Goal: Task Accomplishment & Management: Use online tool/utility

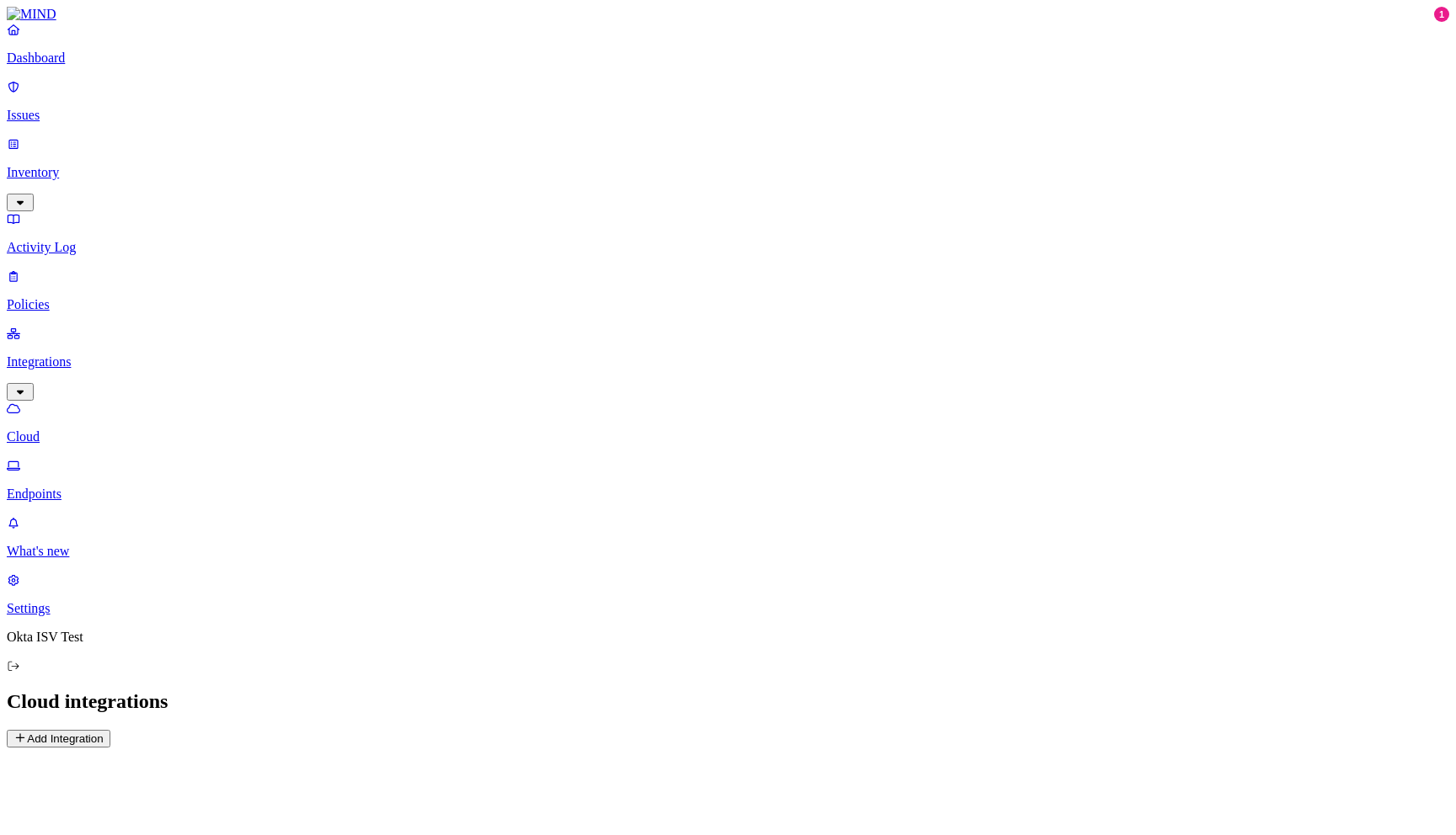
click at [72, 165] on p "Inventory" at bounding box center [728, 173] width 1442 height 15
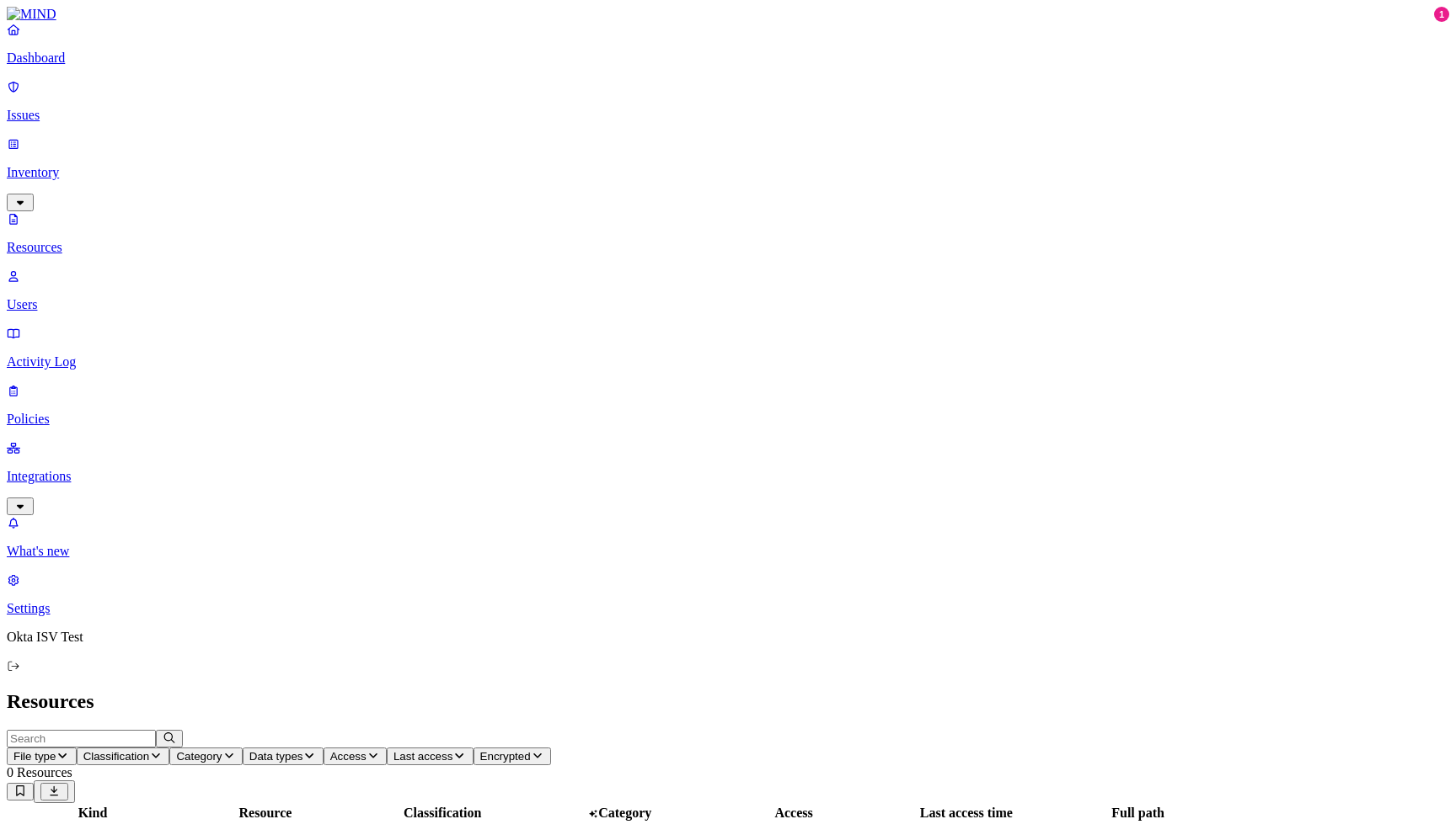
click at [99, 297] on p "Users" at bounding box center [728, 305] width 1442 height 15
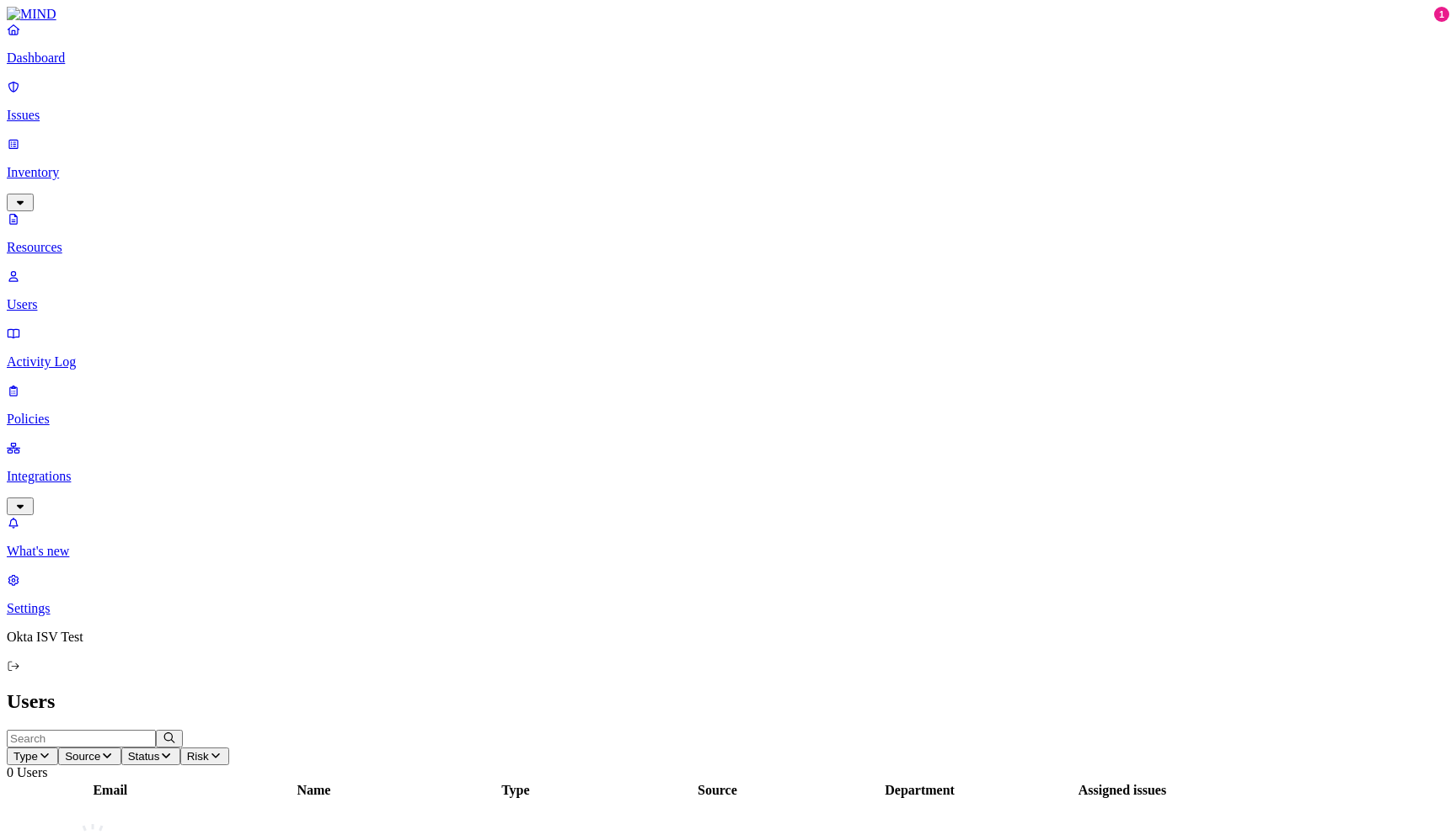
click at [85, 469] on p "Integrations" at bounding box center [728, 477] width 1442 height 15
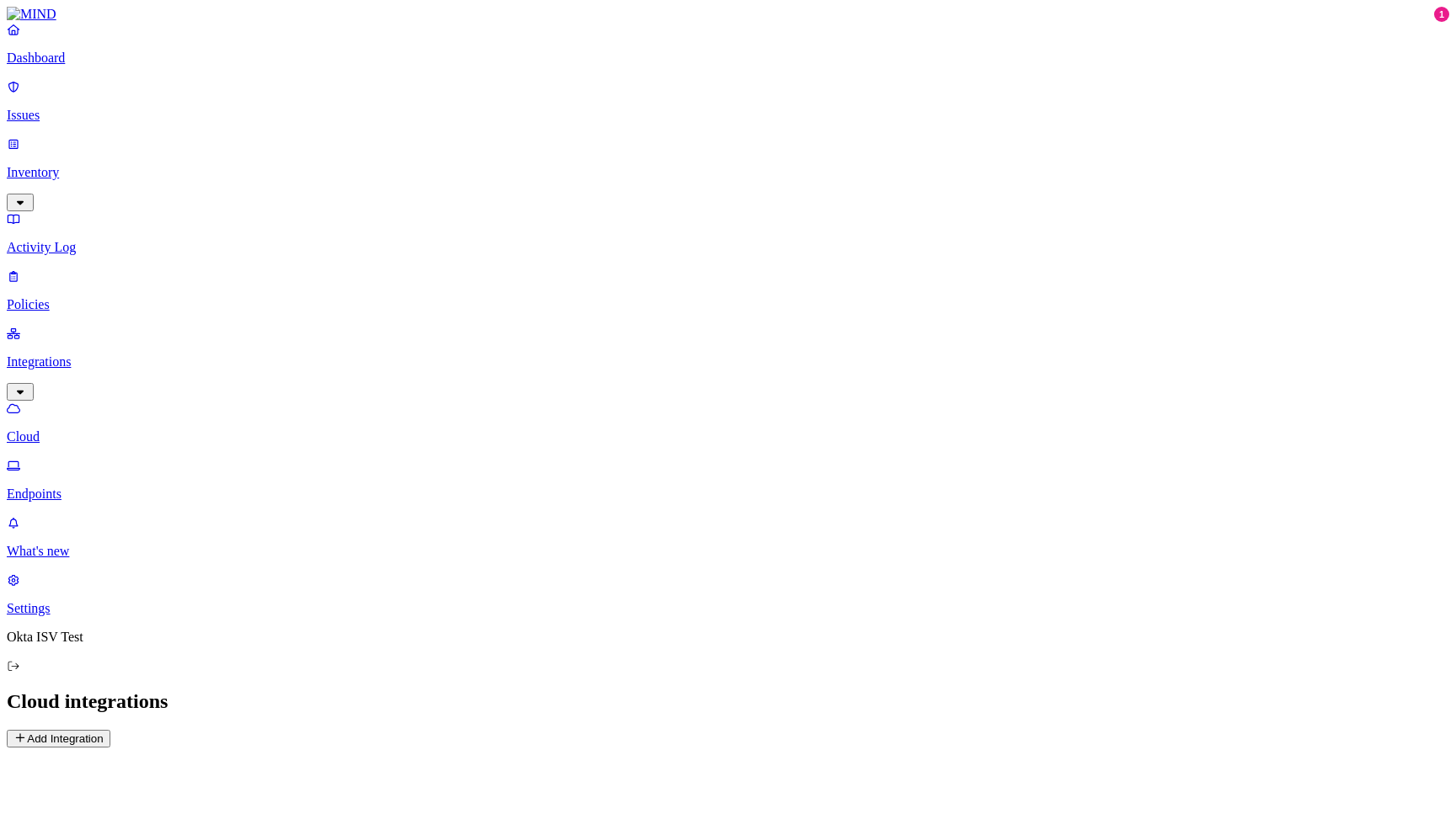
click at [93, 486] on p "Endpoints" at bounding box center [728, 494] width 1442 height 15
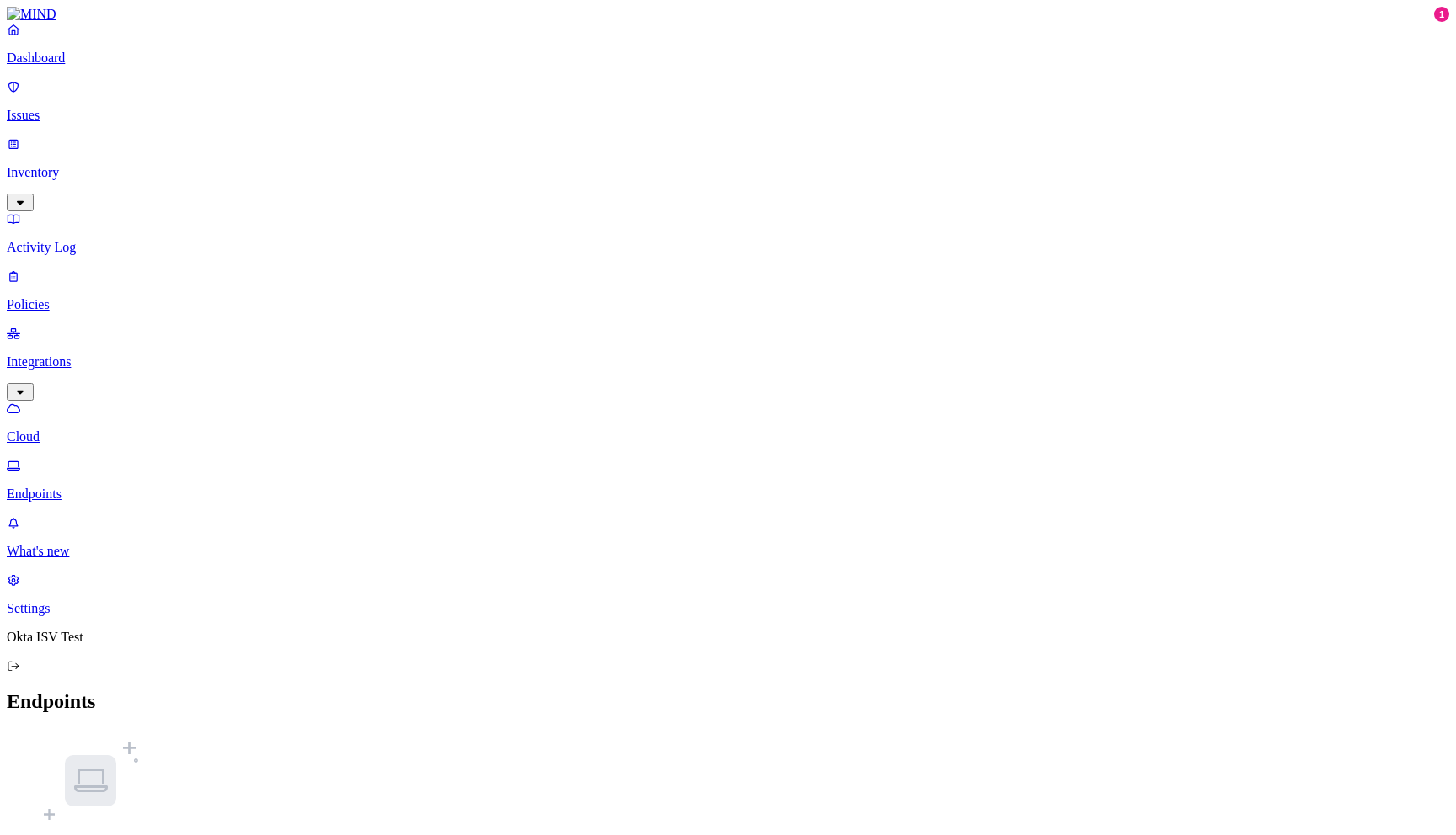
click at [80, 429] on p "Cloud" at bounding box center [728, 437] width 1442 height 15
click at [110, 730] on button "Add Integration" at bounding box center [58, 738] width 103 height 18
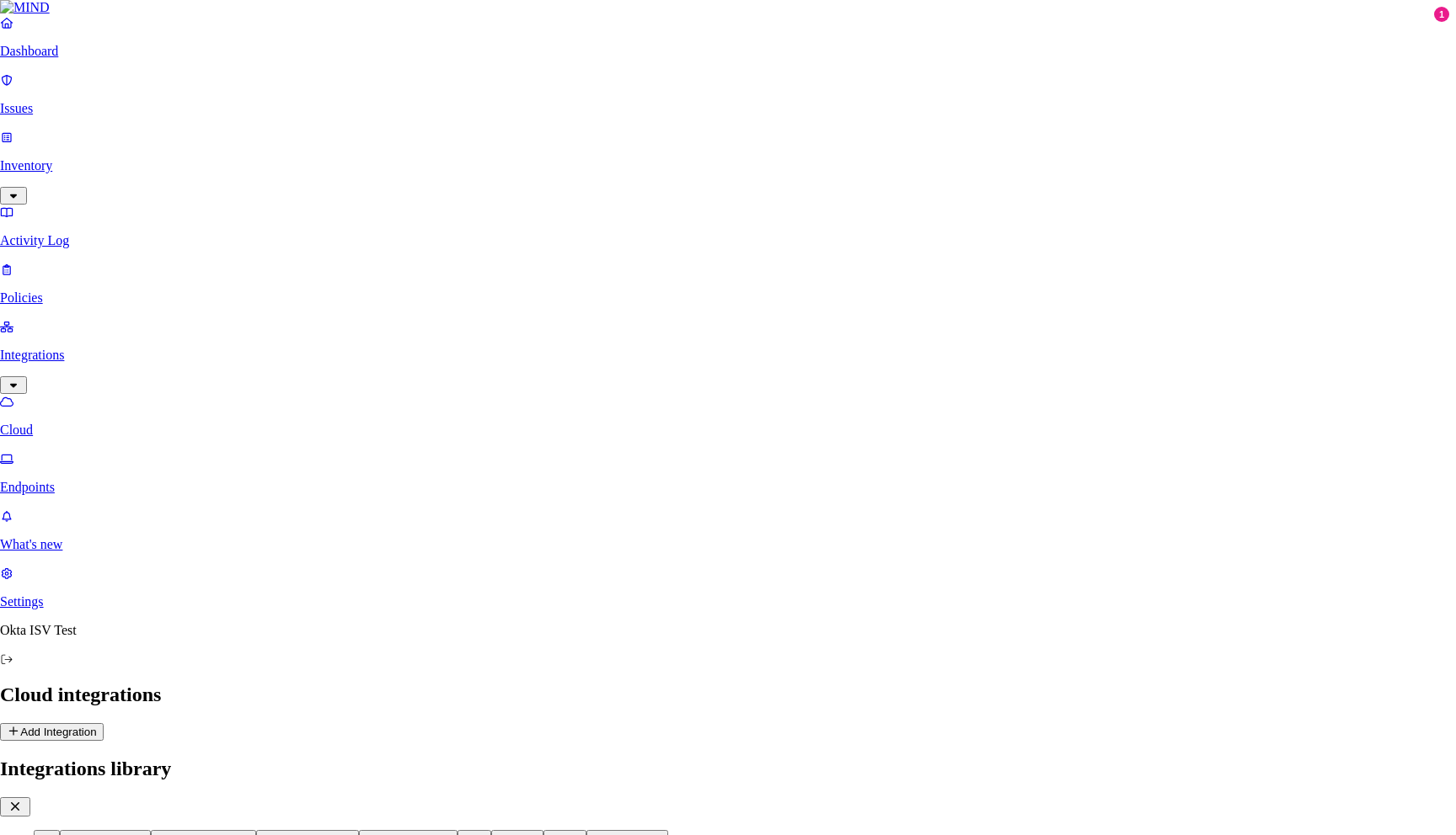
click at [458, 830] on button "Identity providers" at bounding box center [409, 838] width 99 height 18
